Goal: Task Accomplishment & Management: Manage account settings

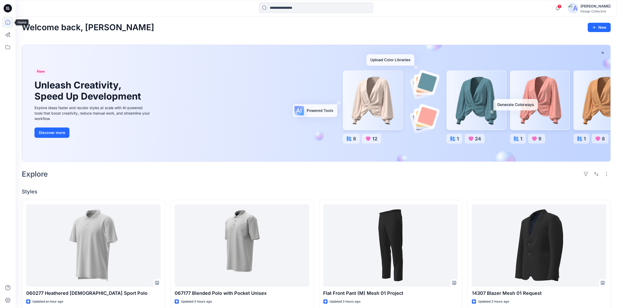
click at [7, 7] on icon at bounding box center [8, 8] width 8 height 17
click at [3, 7] on div at bounding box center [7, 8] width 17 height 17
click at [8, 10] on icon at bounding box center [7, 9] width 2 height 0
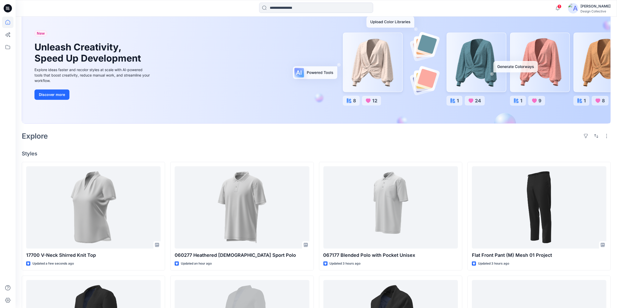
scroll to position [54, 0]
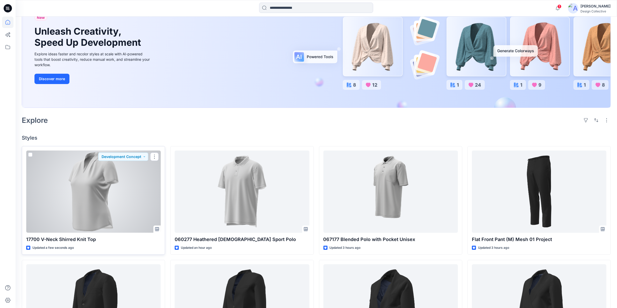
click at [132, 193] on div at bounding box center [93, 192] width 134 height 82
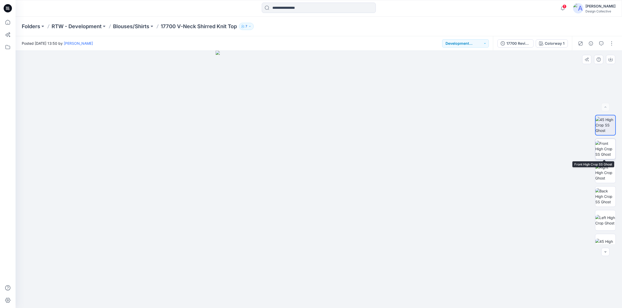
click at [608, 151] on img at bounding box center [605, 149] width 20 height 16
click at [601, 170] on img at bounding box center [605, 173] width 20 height 16
click at [604, 198] on img at bounding box center [605, 197] width 20 height 16
click at [600, 222] on img at bounding box center [605, 220] width 20 height 11
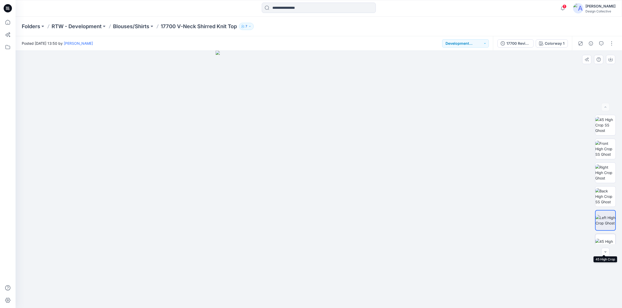
click at [603, 239] on img at bounding box center [605, 244] width 20 height 11
click at [600, 191] on img at bounding box center [605, 186] width 20 height 11
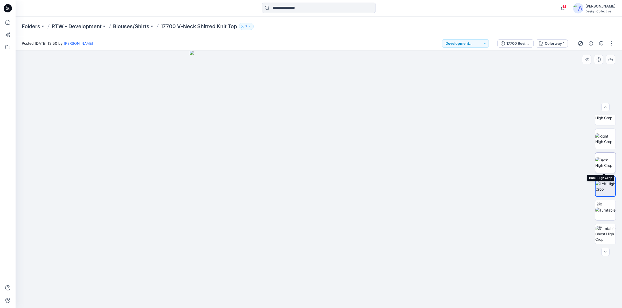
click at [600, 165] on img at bounding box center [605, 162] width 20 height 11
click at [602, 187] on img at bounding box center [605, 186] width 20 height 11
click at [605, 213] on img at bounding box center [605, 210] width 20 height 5
drag, startPoint x: 319, startPoint y: 302, endPoint x: 475, endPoint y: 291, distance: 157.4
click at [475, 291] on div at bounding box center [319, 180] width 606 height 258
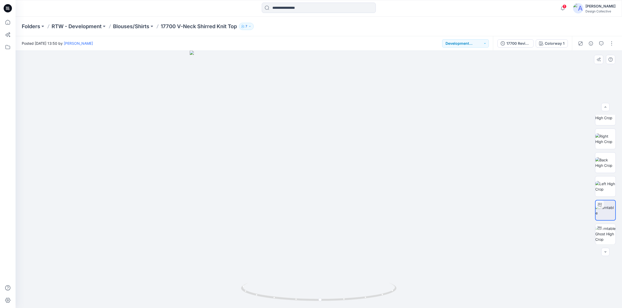
click at [605, 246] on div at bounding box center [319, 180] width 606 height 258
click at [607, 240] on img at bounding box center [605, 234] width 20 height 16
drag, startPoint x: 349, startPoint y: 304, endPoint x: 205, endPoint y: 299, distance: 144.1
click at [205, 299] on div at bounding box center [319, 180] width 606 height 258
click at [8, 46] on icon at bounding box center [7, 46] width 11 height 11
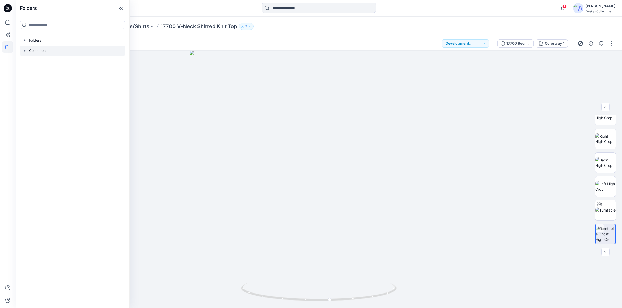
click at [25, 52] on icon "button" at bounding box center [25, 51] width 4 height 4
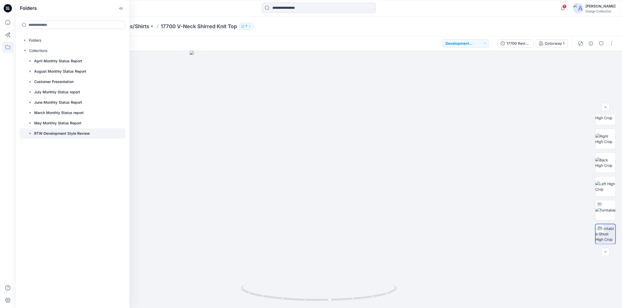
click at [65, 134] on p "RTW Development Style Review" at bounding box center [62, 134] width 56 height 6
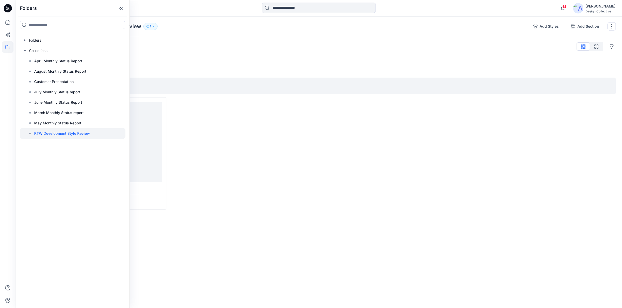
click at [166, 55] on div "Styles Hide Legacy Styles Add Section Mens Shirts 1 item 17693 Slim Fit Dress S…" at bounding box center [319, 136] width 606 height 200
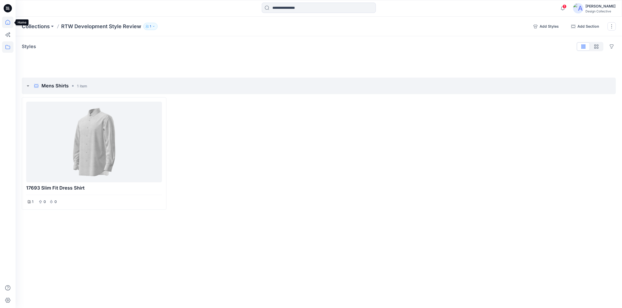
click at [8, 21] on icon at bounding box center [7, 22] width 11 height 11
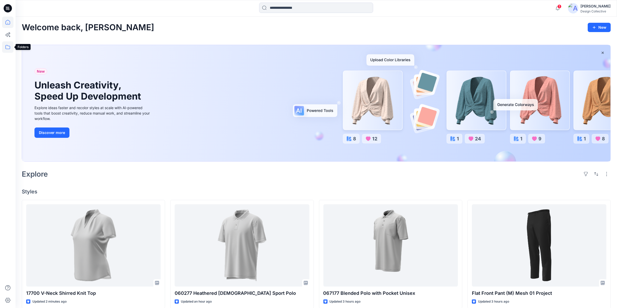
click at [11, 48] on icon at bounding box center [7, 46] width 11 height 11
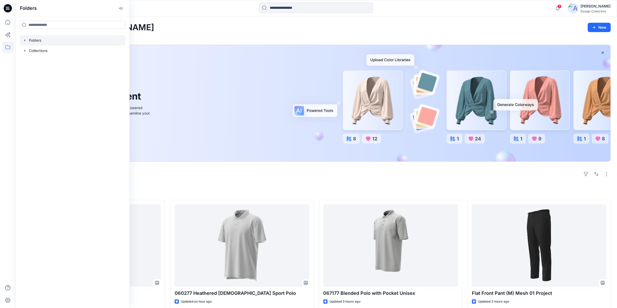
click at [25, 42] on icon "button" at bounding box center [25, 40] width 4 height 4
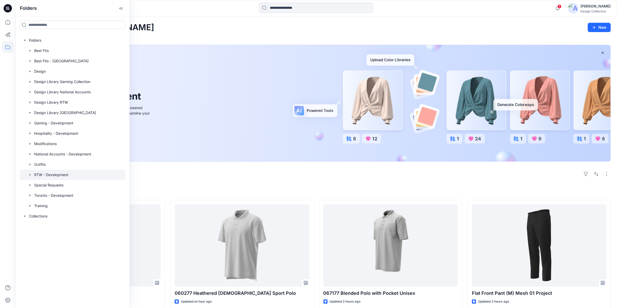
click at [61, 174] on div at bounding box center [73, 175] width 106 height 10
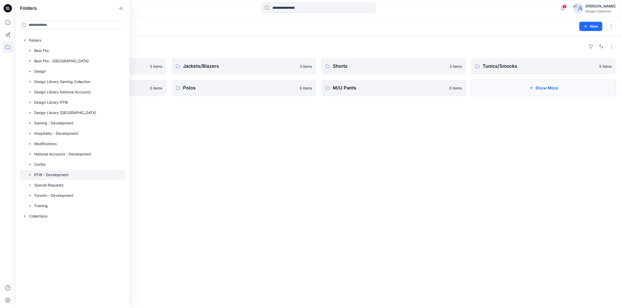
click at [500, 85] on button "Show More" at bounding box center [543, 88] width 145 height 17
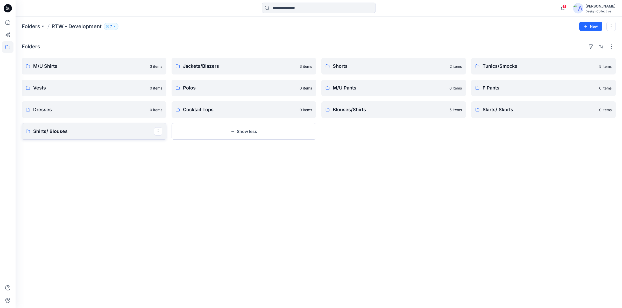
click at [54, 133] on p "Shirts/ Blouses" at bounding box center [93, 131] width 121 height 7
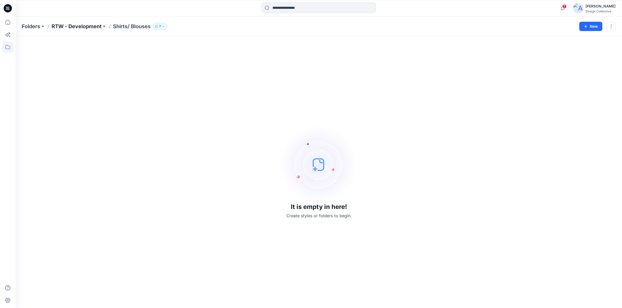
click at [75, 30] on p "RTW - Development" at bounding box center [77, 26] width 50 height 7
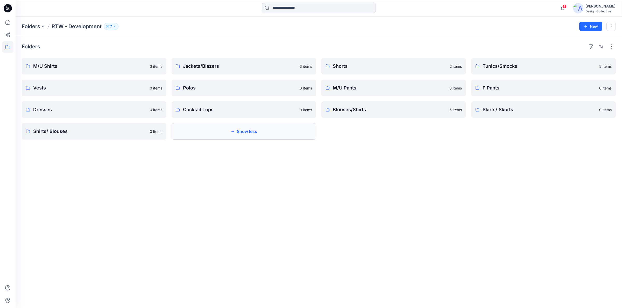
click at [250, 134] on button "Show less" at bounding box center [243, 131] width 145 height 17
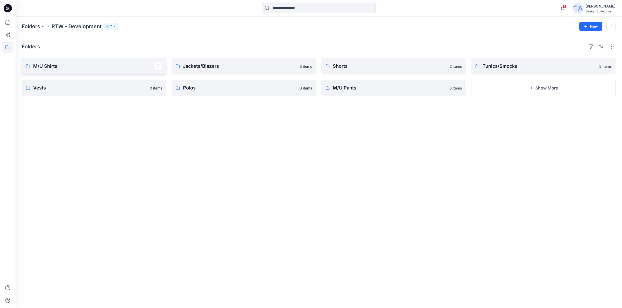
click at [106, 65] on p "M/U Shirts" at bounding box center [93, 66] width 121 height 7
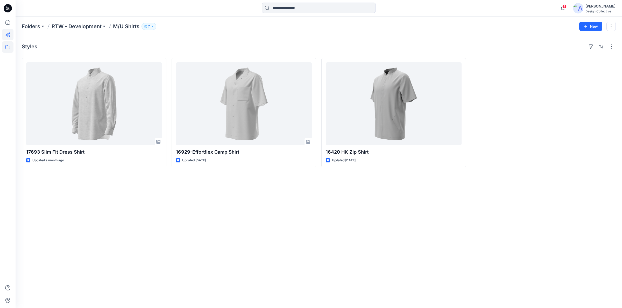
click at [13, 36] on icon at bounding box center [7, 34] width 11 height 11
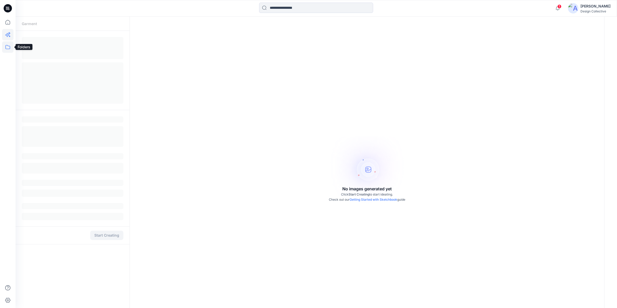
click at [11, 47] on icon at bounding box center [7, 46] width 11 height 11
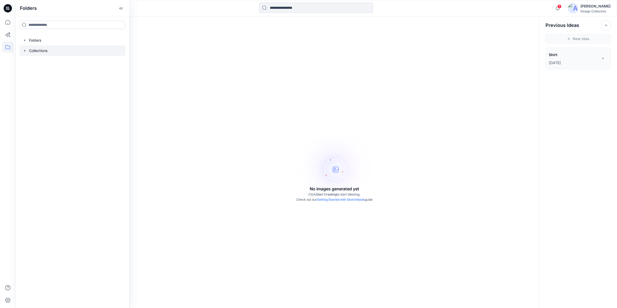
click at [31, 51] on div at bounding box center [73, 51] width 106 height 10
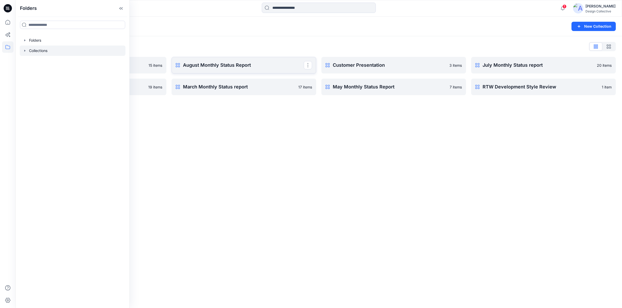
click at [206, 65] on p "August Monthly Status Report" at bounding box center [243, 65] width 121 height 7
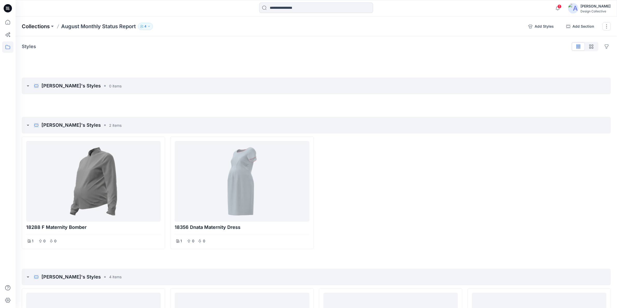
click at [38, 27] on p "Collections" at bounding box center [36, 26] width 28 height 7
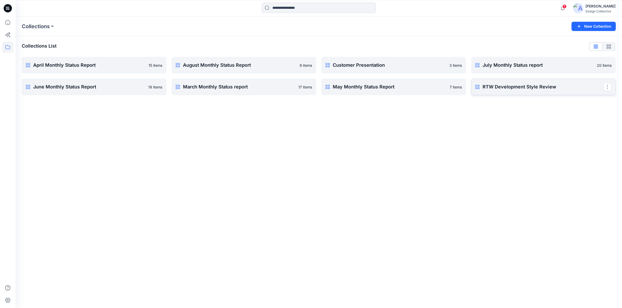
click at [493, 89] on p "RTW Development Style Review" at bounding box center [542, 86] width 121 height 7
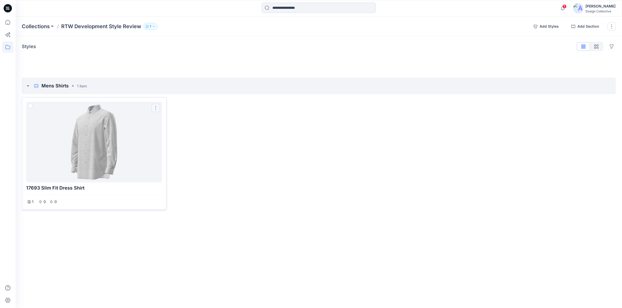
click at [157, 106] on button "Options" at bounding box center [156, 108] width 8 height 8
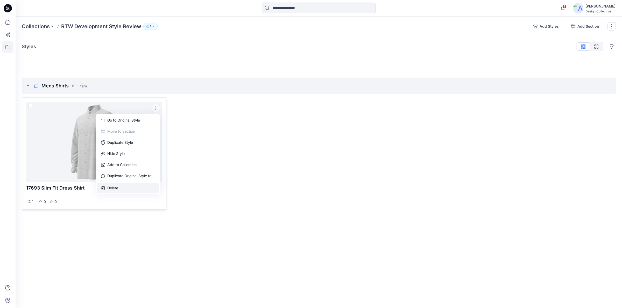
click at [121, 188] on button "Delete" at bounding box center [128, 188] width 62 height 10
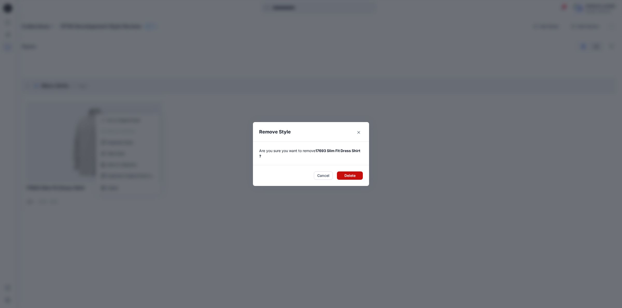
click at [348, 175] on button "Delete" at bounding box center [350, 176] width 26 height 8
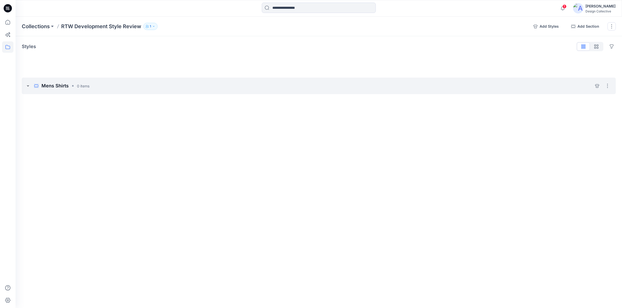
click at [28, 87] on icon at bounding box center [28, 86] width 4 height 4
click at [607, 84] on button "Options" at bounding box center [607, 86] width 8 height 8
click at [579, 111] on button "Delete section" at bounding box center [582, 112] width 54 height 10
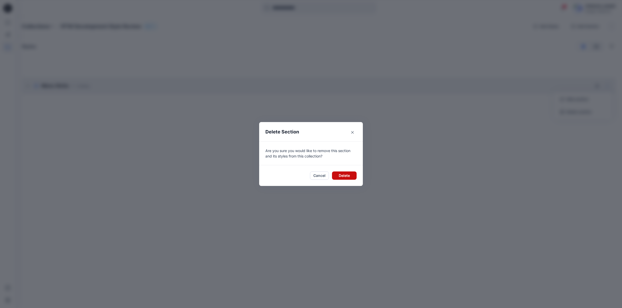
click at [336, 178] on button "Delete" at bounding box center [344, 176] width 25 height 8
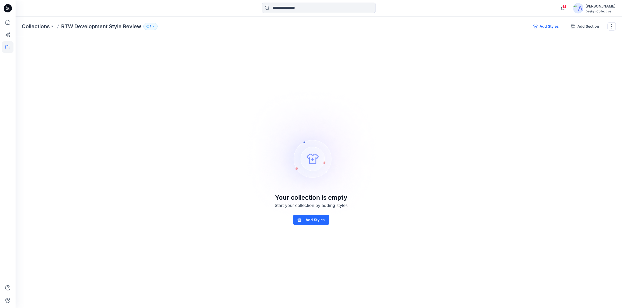
click at [541, 26] on button "Add Styles" at bounding box center [546, 26] width 34 height 8
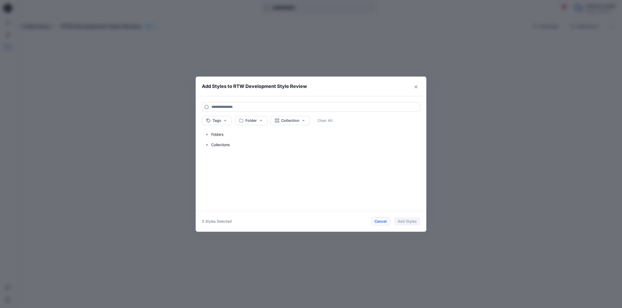
click at [383, 222] on button "Cancel" at bounding box center [380, 222] width 19 height 8
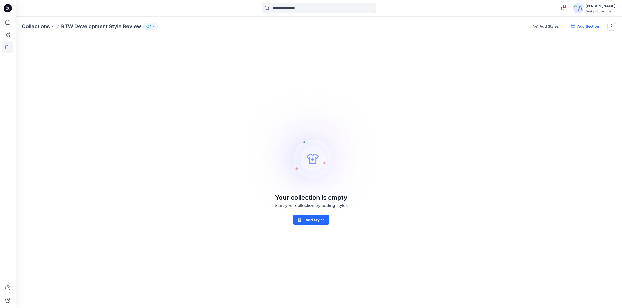
click at [587, 27] on button "Add Section" at bounding box center [585, 26] width 36 height 8
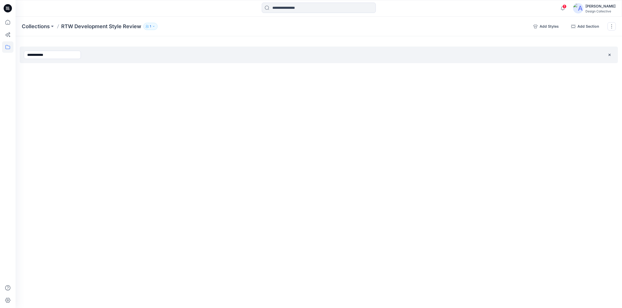
type input "**********"
click at [205, 95] on div "**********" at bounding box center [319, 163] width 606 height 292
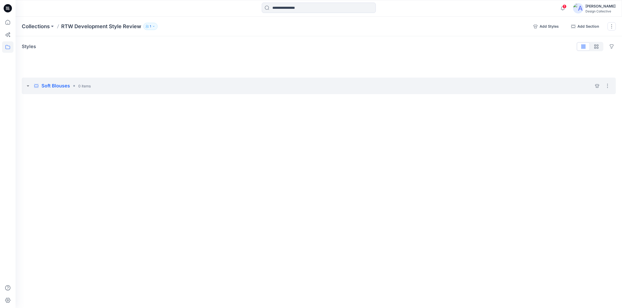
click at [60, 85] on p "Soft Blouses" at bounding box center [55, 85] width 28 height 7
drag, startPoint x: 36, startPoint y: 89, endPoint x: -11, endPoint y: 88, distance: 47.1
click at [0, 88] on html "**********" at bounding box center [311, 154] width 622 height 308
click at [30, 87] on input "*******" at bounding box center [64, 86] width 76 height 8
type input "*******"
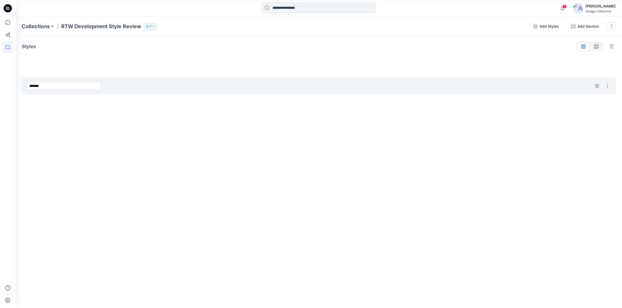
click at [176, 83] on div "******* Hide section Delete section" at bounding box center [319, 86] width 594 height 17
click at [597, 85] on icon "add styles" at bounding box center [597, 86] width 4 height 4
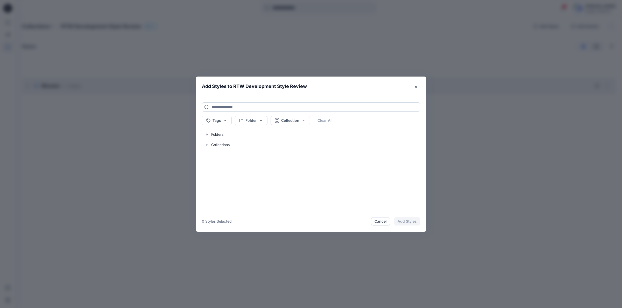
click at [226, 106] on input at bounding box center [311, 107] width 218 height 9
type input "*****"
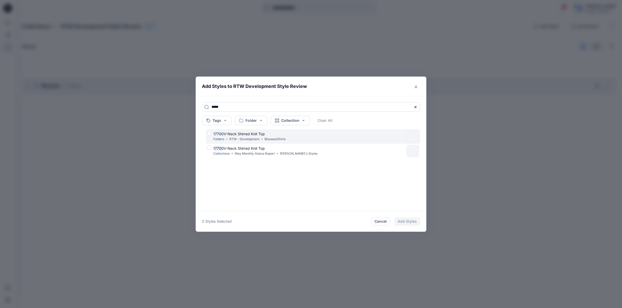
click at [285, 135] on div "17700 V-Neck Shirred Knit Top Folders RTW - Development Blouses/Shirts" at bounding box center [305, 136] width 197 height 11
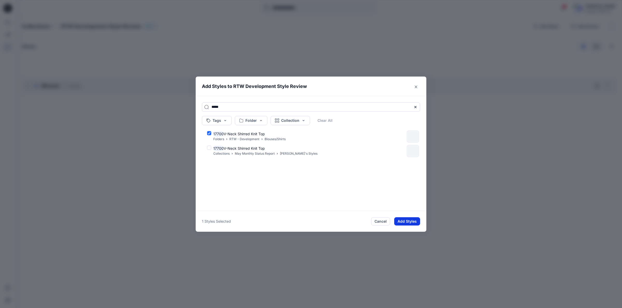
click at [403, 221] on button "Add Styles" at bounding box center [407, 222] width 26 height 8
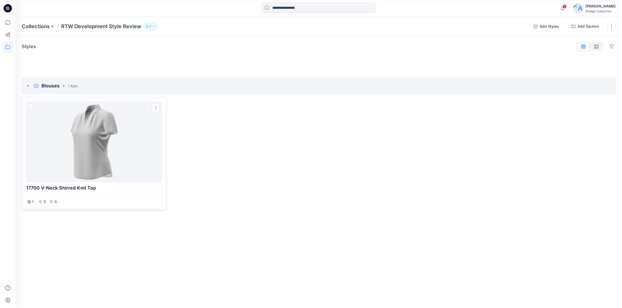
click at [112, 147] on div at bounding box center [94, 142] width 132 height 77
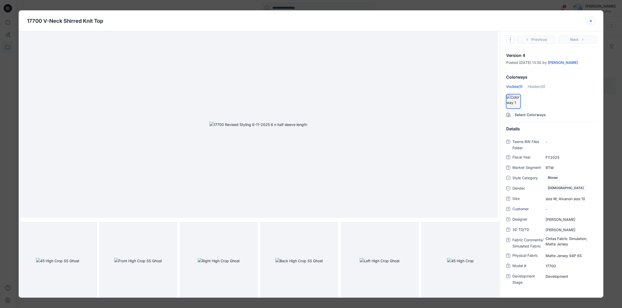
click at [589, 20] on icon "close-btn" at bounding box center [590, 21] width 4 height 4
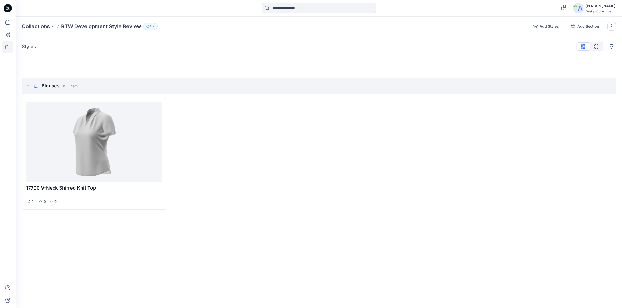
click at [154, 26] on icon "button" at bounding box center [153, 26] width 3 height 3
click at [428, 177] on div at bounding box center [393, 153] width 145 height 113
click at [96, 150] on div at bounding box center [94, 142] width 132 height 77
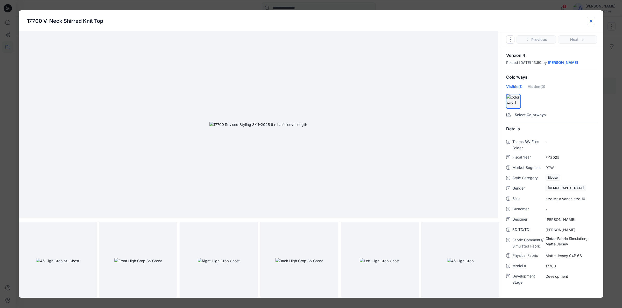
click at [592, 20] on icon "close-btn" at bounding box center [590, 21] width 4 height 4
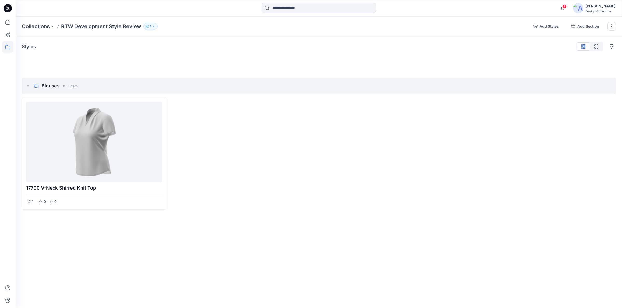
click at [33, 264] on div "Collections RTW Development Style Review 1 RTW Development Style Review 1 Inter…" at bounding box center [319, 163] width 606 height 292
